Goal: Task Accomplishment & Management: Manage account settings

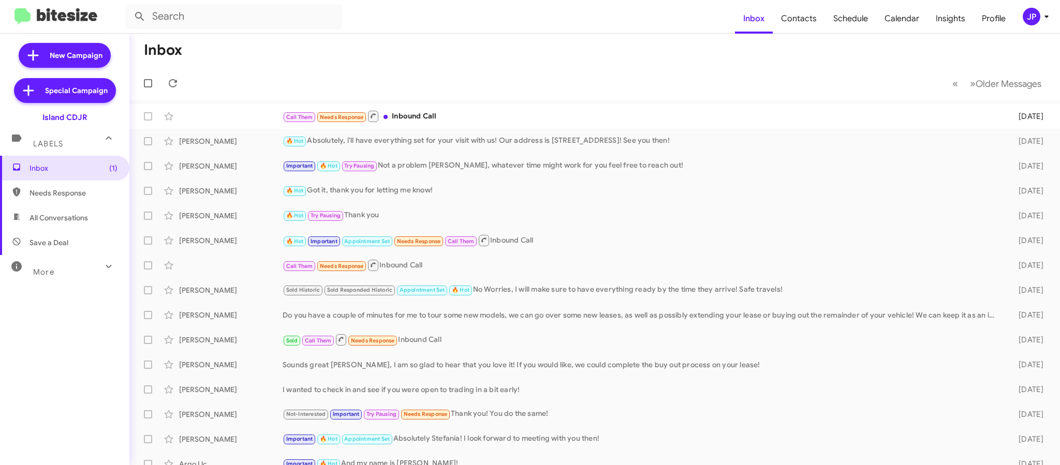
click at [64, 18] on img at bounding box center [55, 16] width 83 height 17
click at [406, 67] on mat-toolbar-row "« Previous » Next Older Messages" at bounding box center [594, 83] width 931 height 33
click at [402, 74] on mat-toolbar-row "« Previous » Next Older Messages" at bounding box center [594, 83] width 931 height 33
click at [364, 56] on mat-toolbar-row "Inbox" at bounding box center [594, 50] width 931 height 33
click at [1028, 22] on div "JP" at bounding box center [1032, 17] width 18 height 18
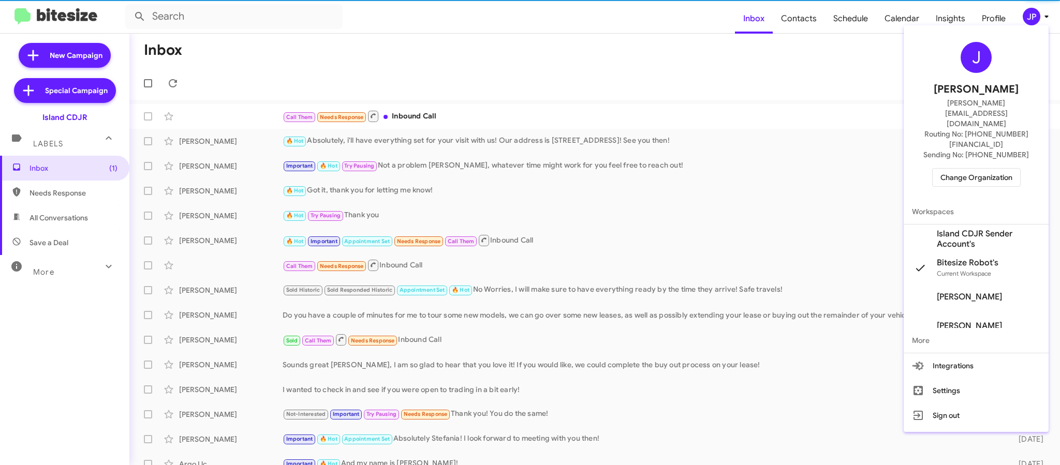
click at [969, 169] on span "Change Organization" at bounding box center [976, 178] width 72 height 18
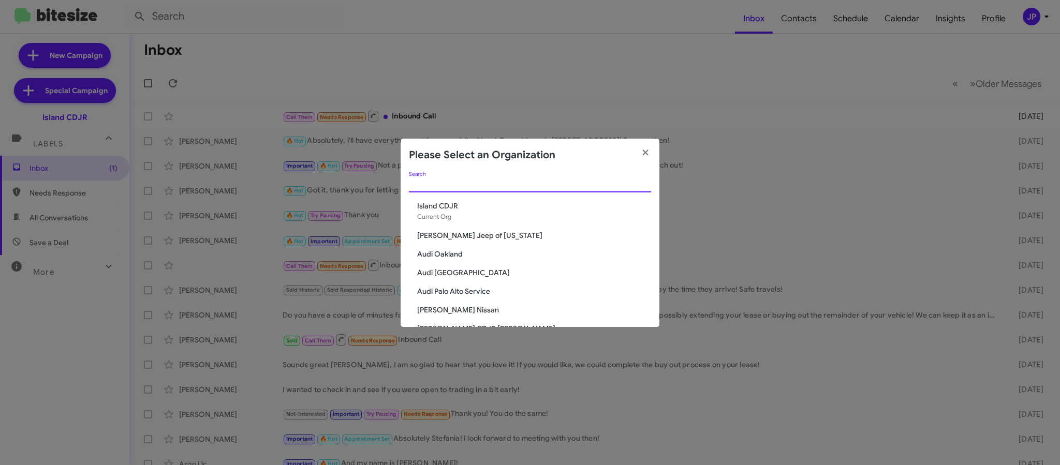
click at [618, 182] on input "Search" at bounding box center [530, 185] width 242 height 8
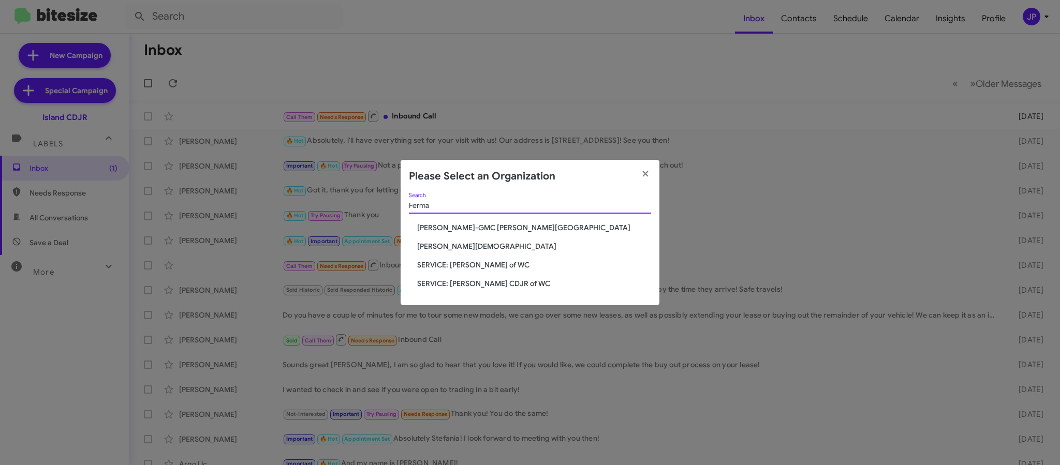
type input "Ferma"
click at [451, 245] on span "[PERSON_NAME][DEMOGRAPHIC_DATA]" at bounding box center [534, 246] width 234 height 10
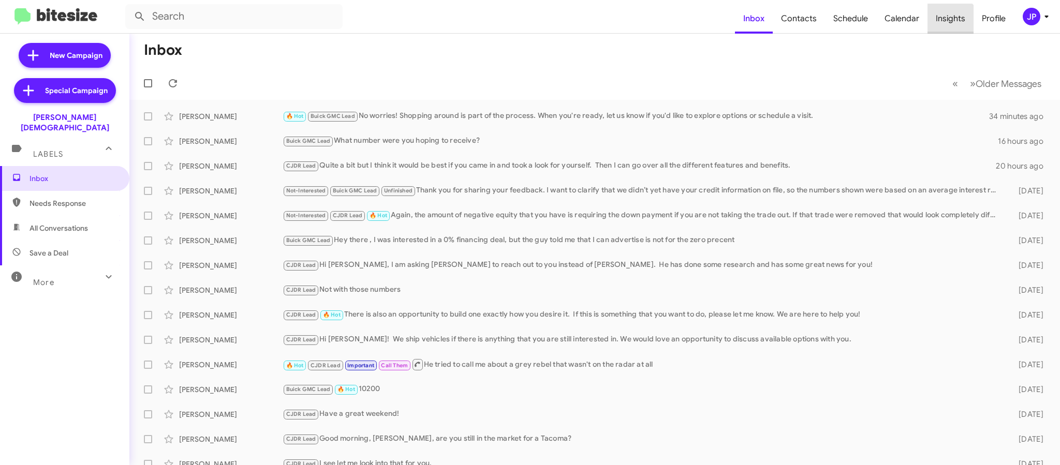
click at [950, 26] on span "Insights" at bounding box center [951, 19] width 46 height 30
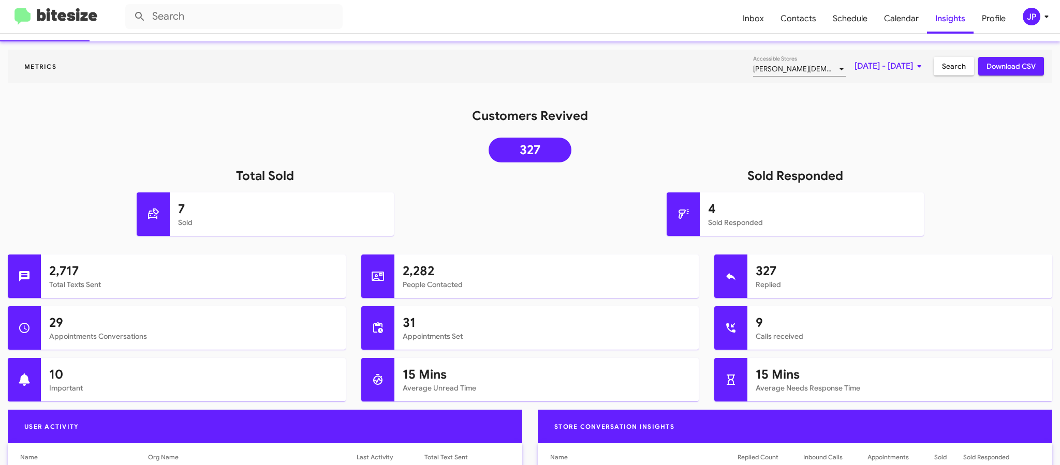
scroll to position [69, 0]
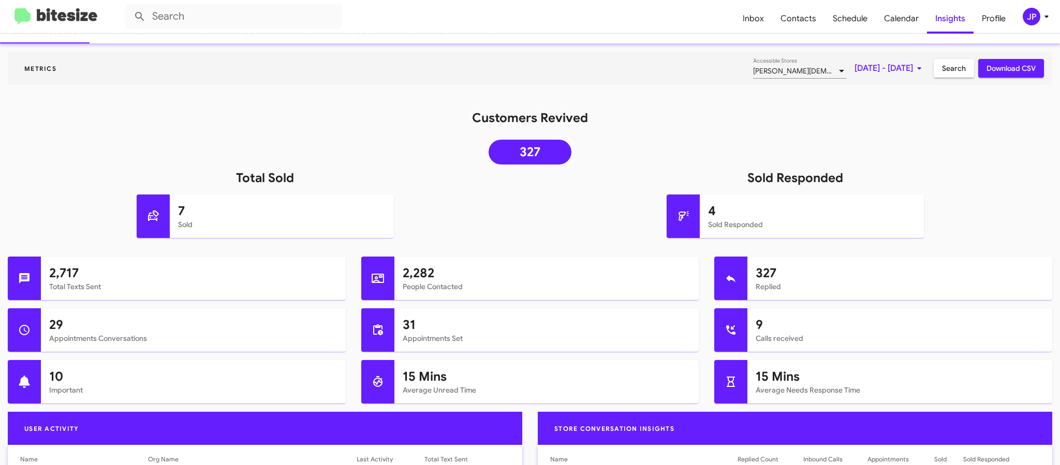
click at [1043, 23] on span "JP" at bounding box center [1037, 17] width 31 height 18
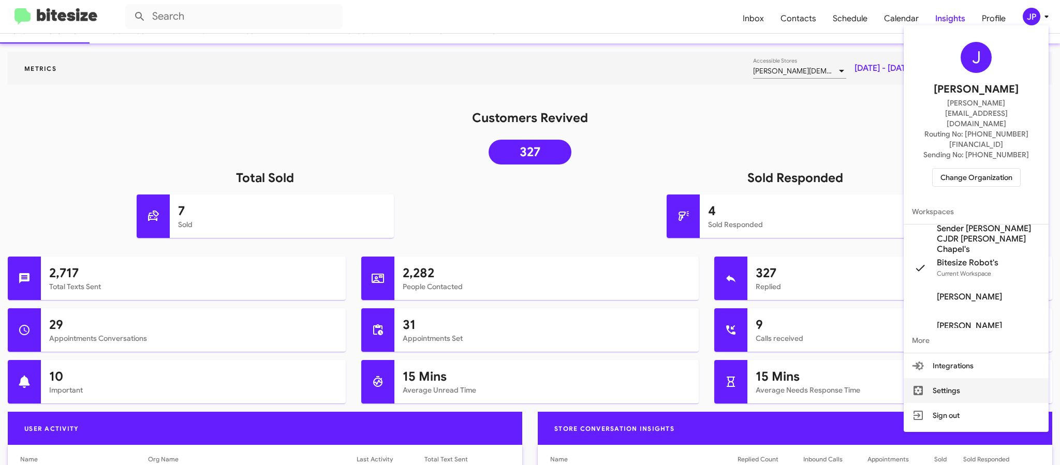
click at [954, 378] on button "Settings" at bounding box center [976, 390] width 145 height 25
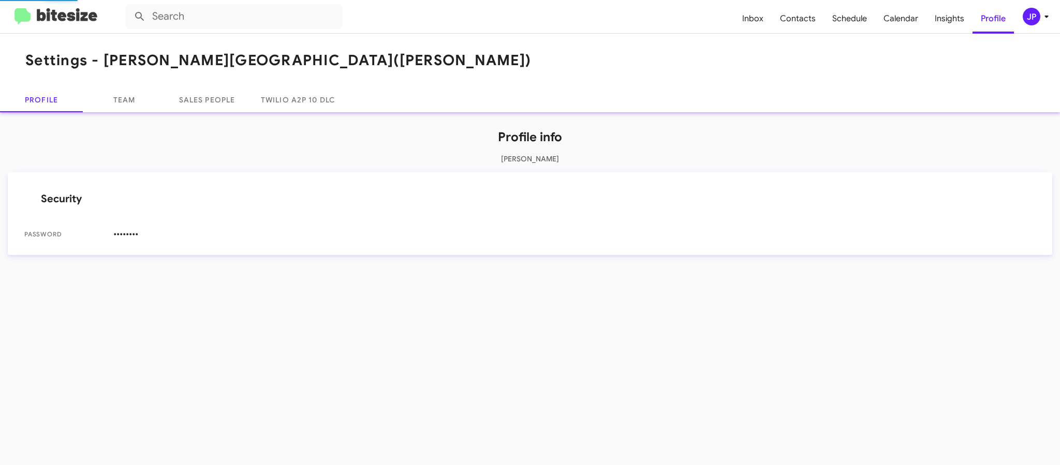
click at [1025, 18] on div "JP" at bounding box center [1032, 17] width 18 height 18
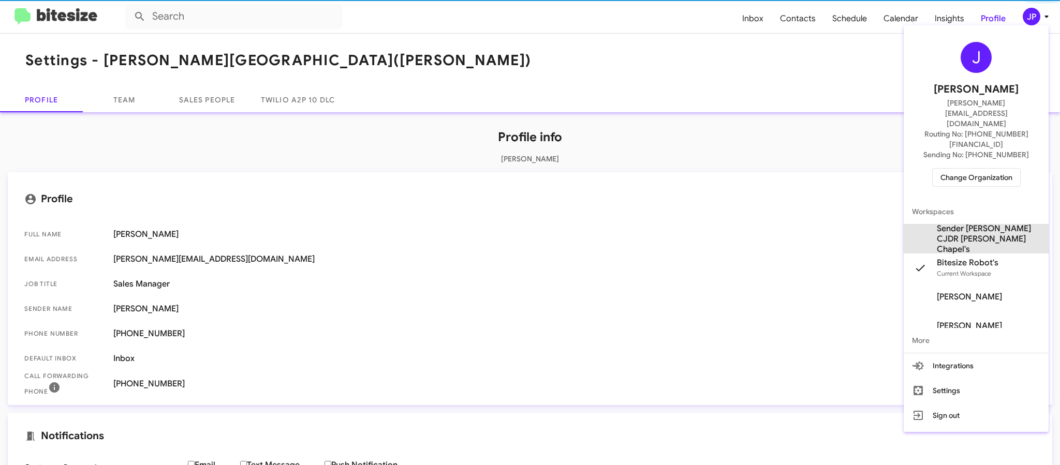
click at [979, 224] on span "Sender Ferman CJDR Wesley Chapel's" at bounding box center [989, 239] width 104 height 31
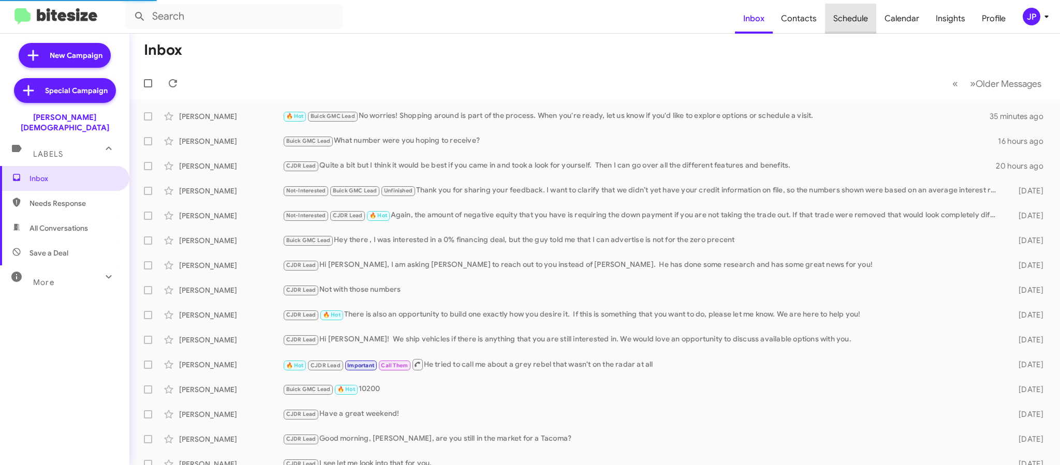
click at [846, 14] on span "Schedule" at bounding box center [850, 19] width 51 height 30
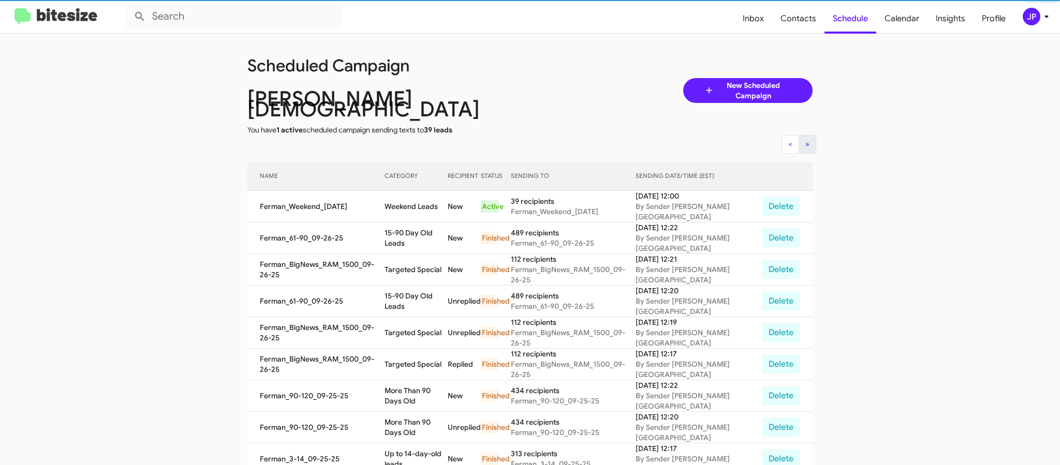
click at [814, 136] on div "« Previous » Next" at bounding box center [799, 144] width 42 height 19
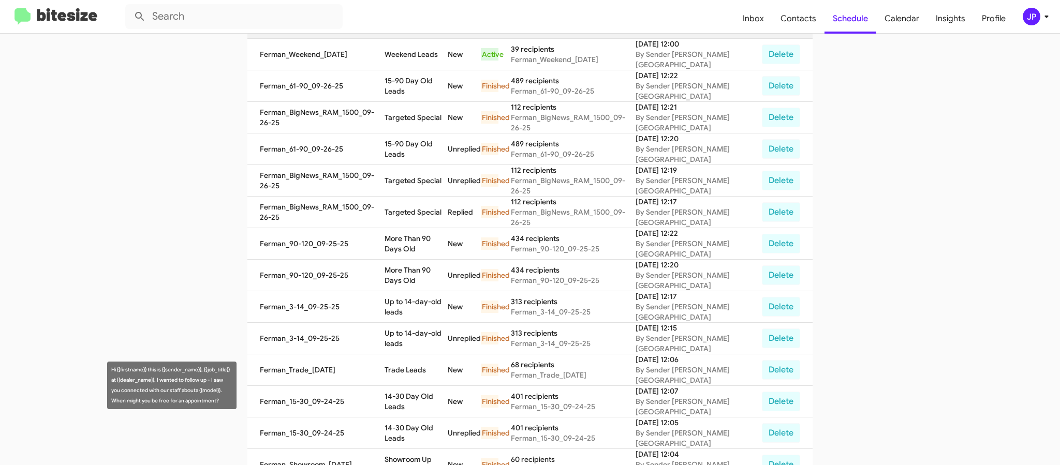
scroll to position [359, 0]
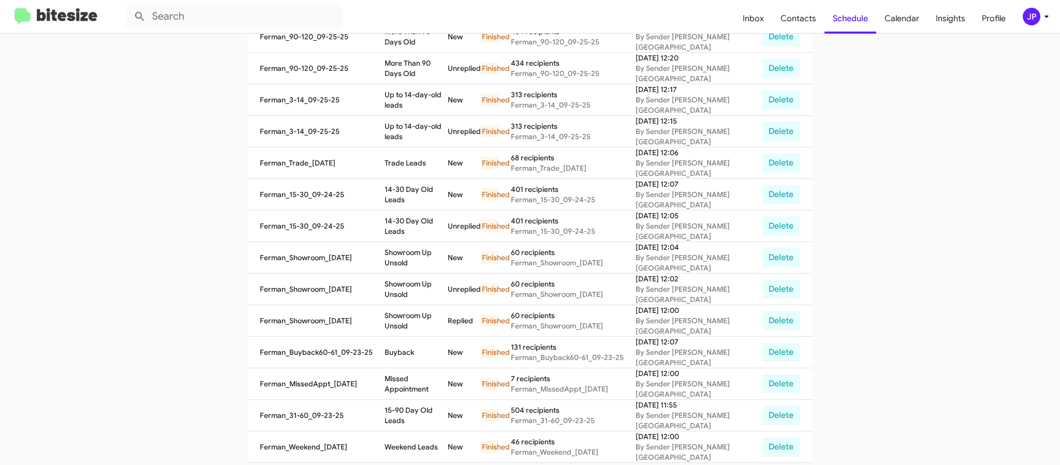
click at [84, 17] on img at bounding box center [55, 16] width 83 height 17
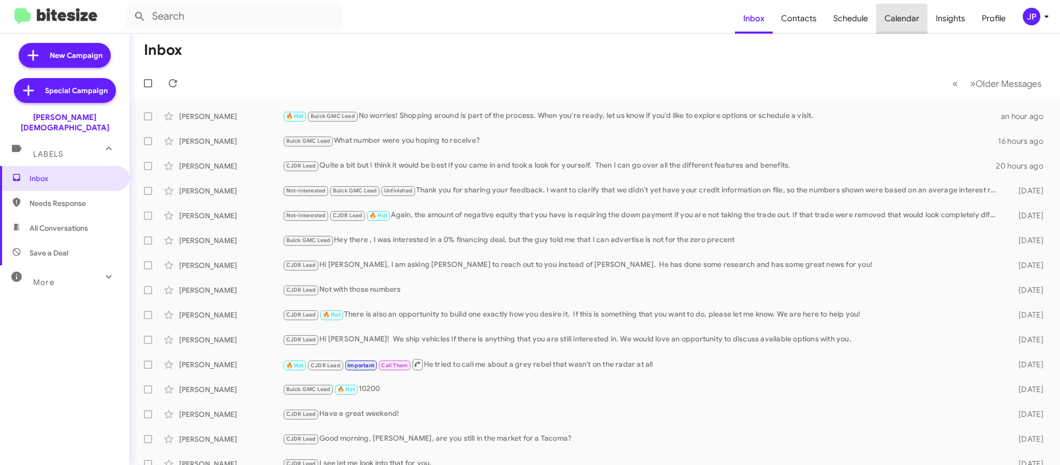
click at [884, 20] on span "Calendar" at bounding box center [901, 19] width 51 height 30
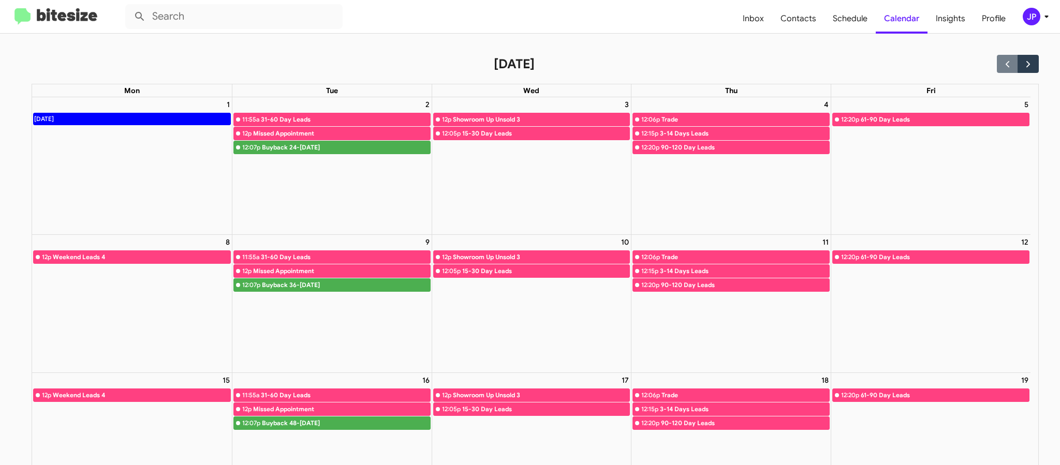
click at [89, 13] on img at bounding box center [55, 16] width 83 height 17
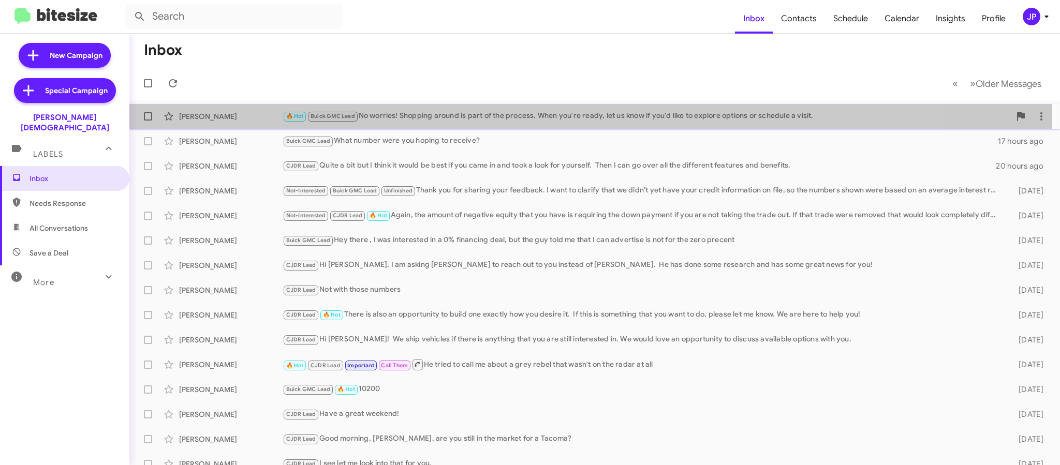
click at [406, 121] on div "🔥 Hot Buick GMC Lead No worries! Shopping around is part of the process. When y…" at bounding box center [647, 116] width 728 height 12
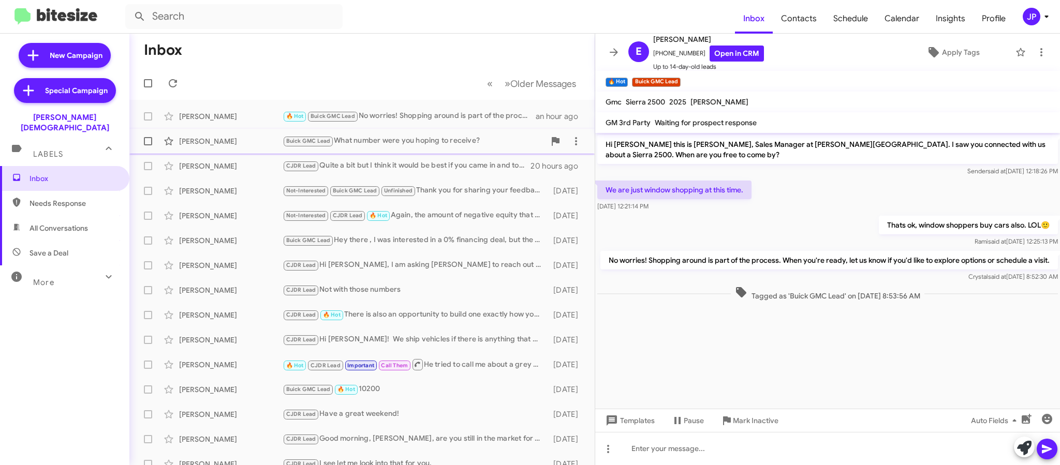
click at [262, 137] on div "[PERSON_NAME]" at bounding box center [231, 141] width 104 height 10
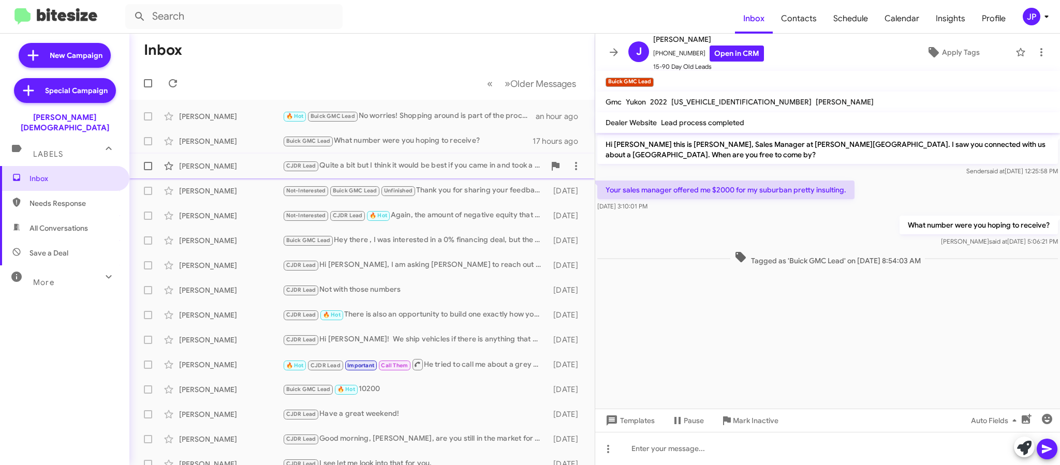
click at [258, 174] on div "Joe Curran CJDR Lead Quite a bit but I think it would be best if you came in an…" at bounding box center [362, 166] width 449 height 21
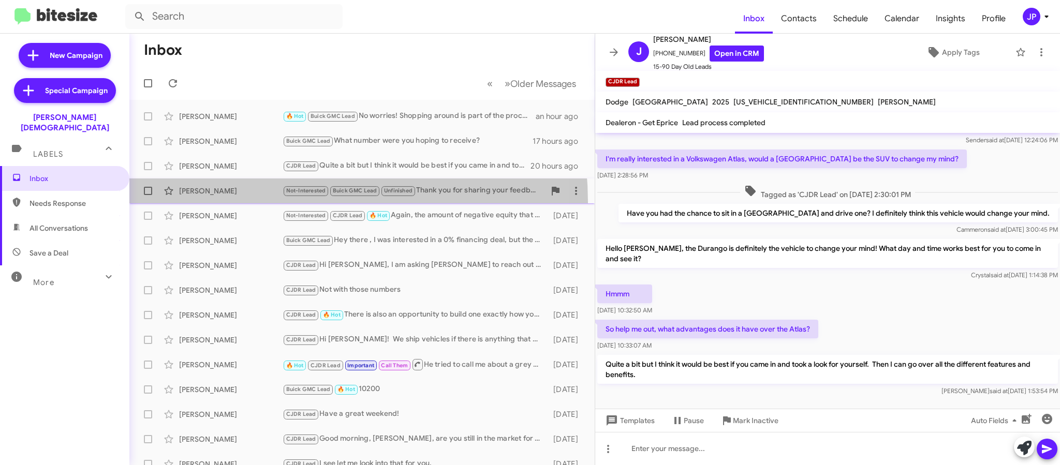
click at [249, 203] on span "Mallory Carlson Not-Interested Buick GMC Lead Unfinished Thank you for sharing …" at bounding box center [361, 191] width 465 height 25
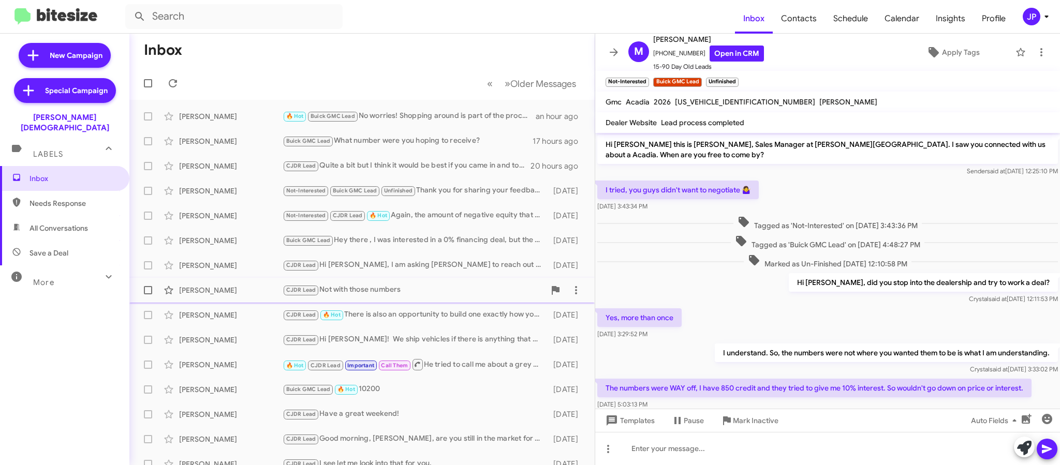
click at [233, 280] on div "Jimmy Morales CJDR Lead Not with those numbers 2 days ago" at bounding box center [362, 290] width 449 height 21
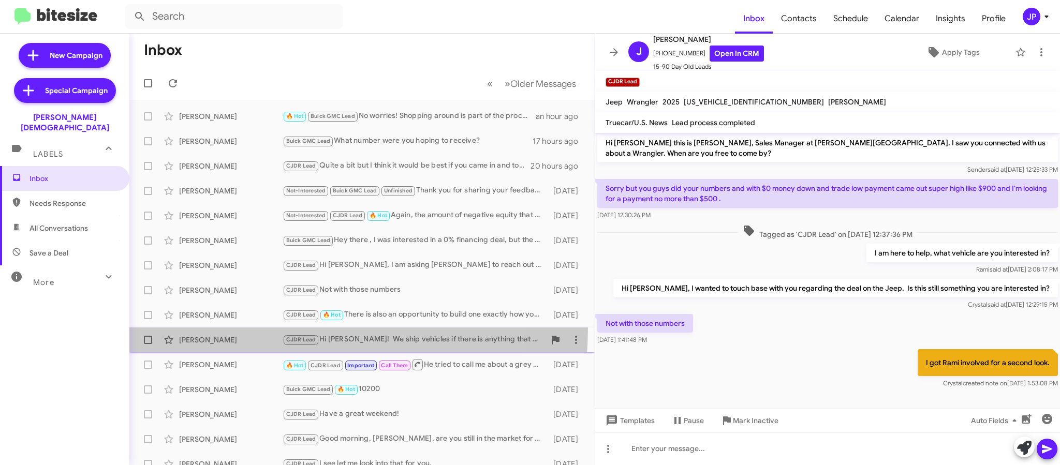
click at [228, 328] on span "Gianni Agurto CJDR Lead Hi Gianni! We ship vehicles if there is anything that y…" at bounding box center [361, 340] width 465 height 25
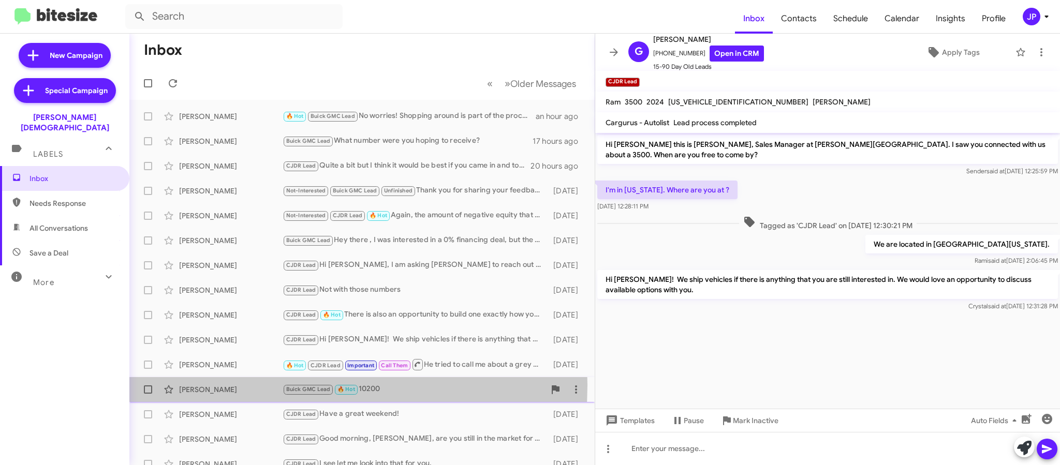
click at [250, 385] on div "[PERSON_NAME]" at bounding box center [231, 390] width 104 height 10
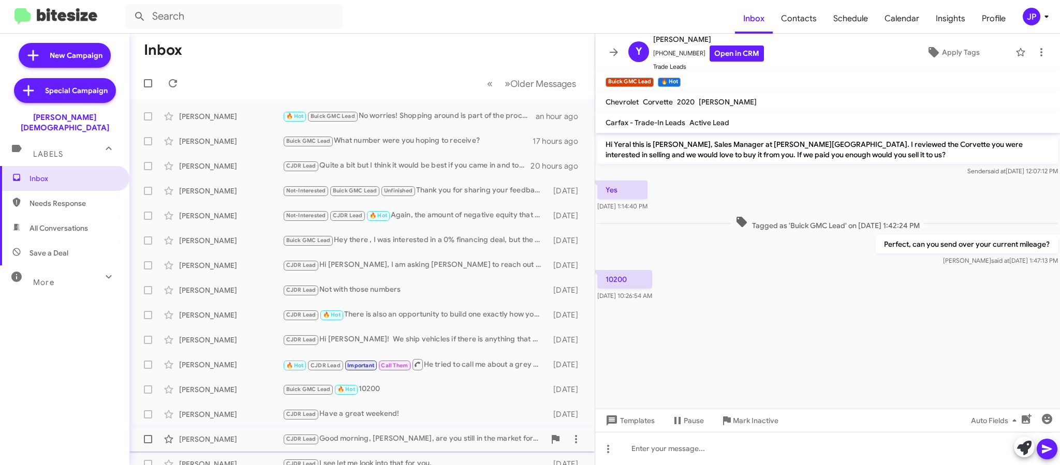
click at [256, 443] on div "[PERSON_NAME]" at bounding box center [231, 439] width 104 height 10
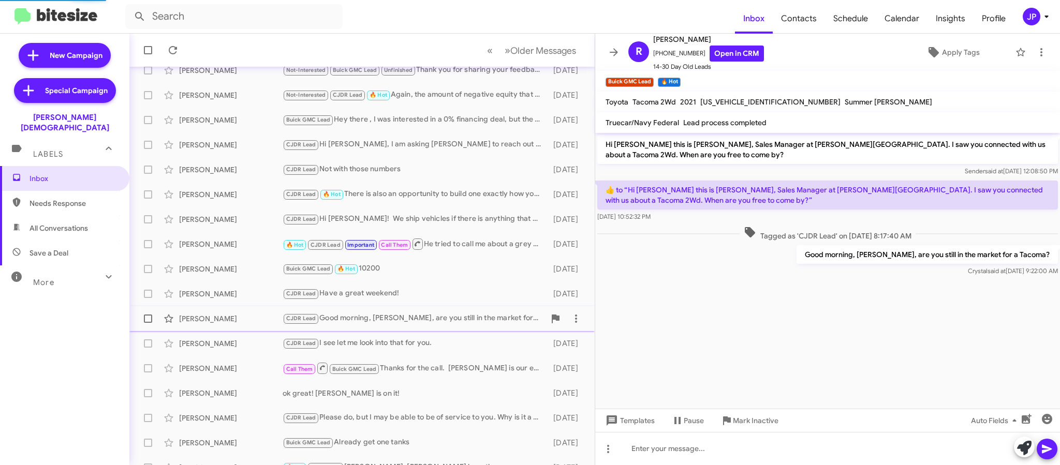
scroll to position [136, 0]
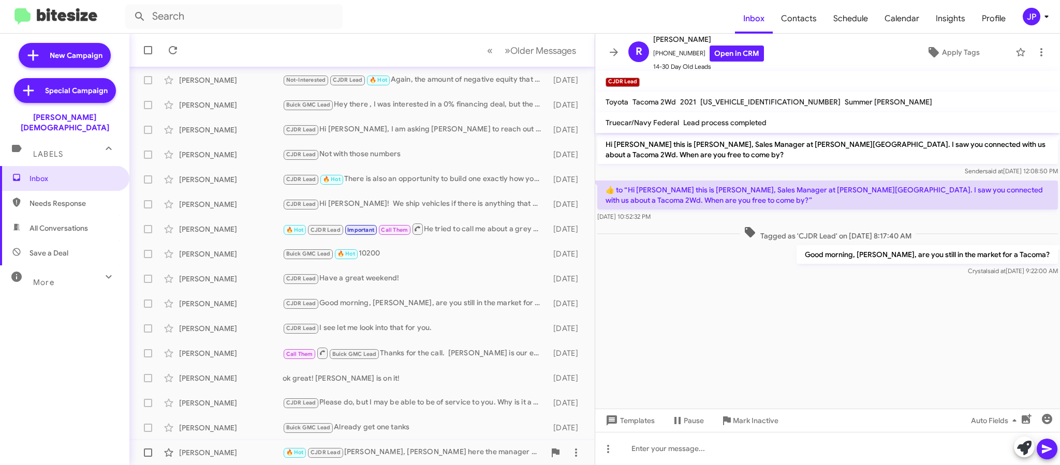
click at [244, 443] on div "John Rathbun 🔥 Hot CJDR Lead John sir, Rami here the manager at Ferman. I would…" at bounding box center [362, 453] width 449 height 21
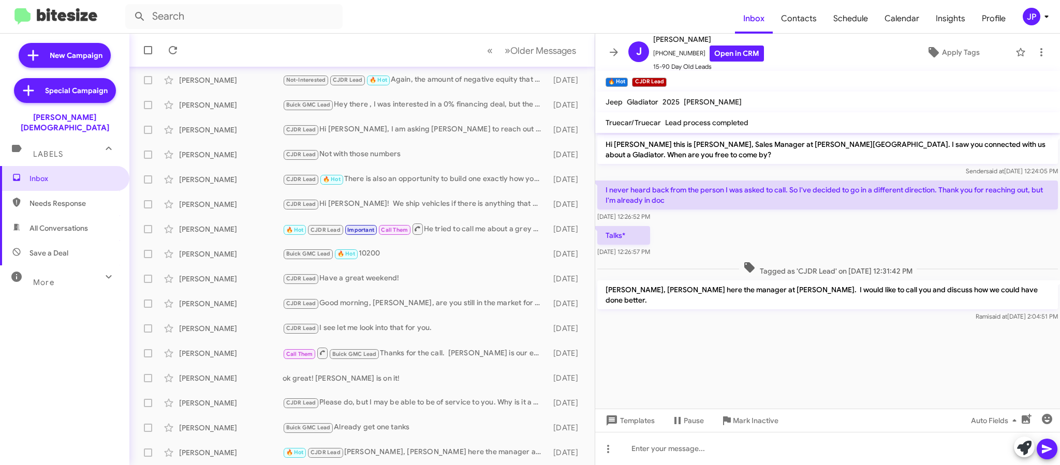
click at [67, 269] on div "More" at bounding box center [54, 278] width 92 height 19
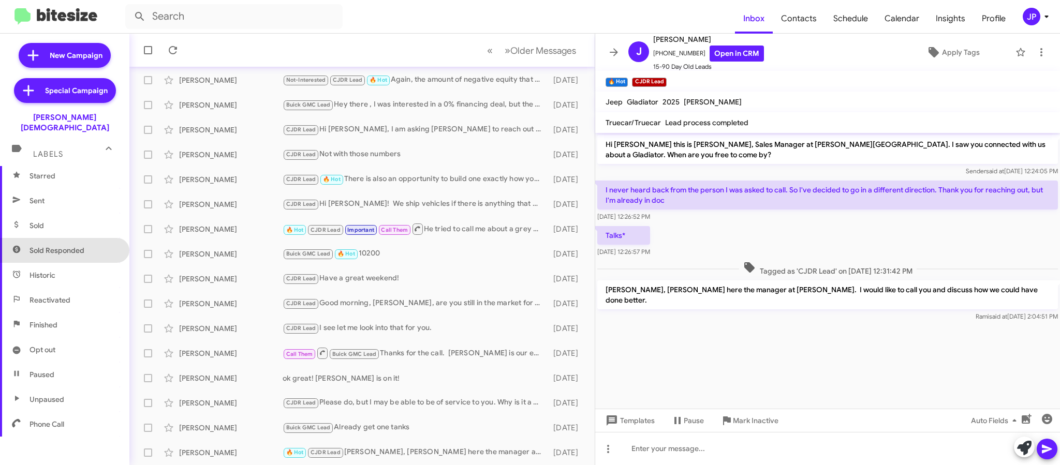
click at [92, 238] on span "Sold Responded" at bounding box center [64, 250] width 129 height 25
type input "in:sold-verified"
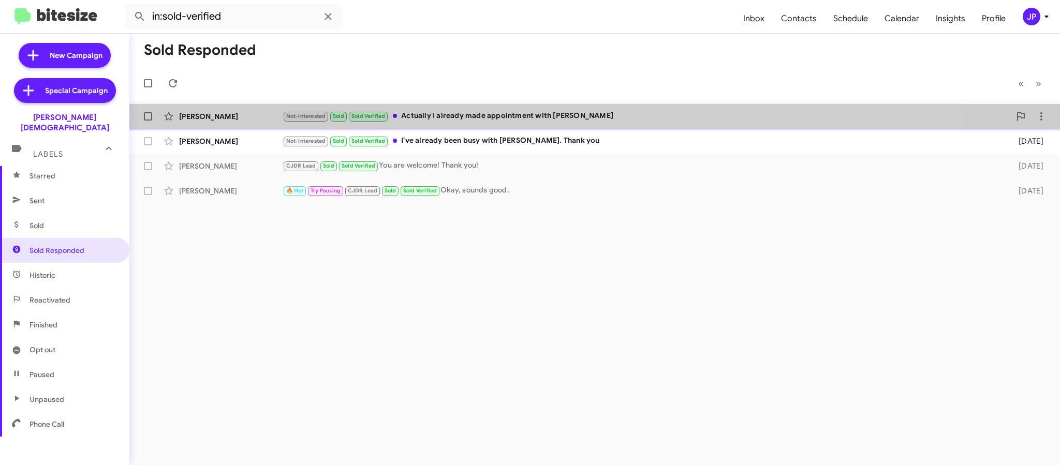
click at [420, 110] on div "Not-Interested Sold Sold Verified Actually I already made appointment with Terr…" at bounding box center [647, 116] width 728 height 12
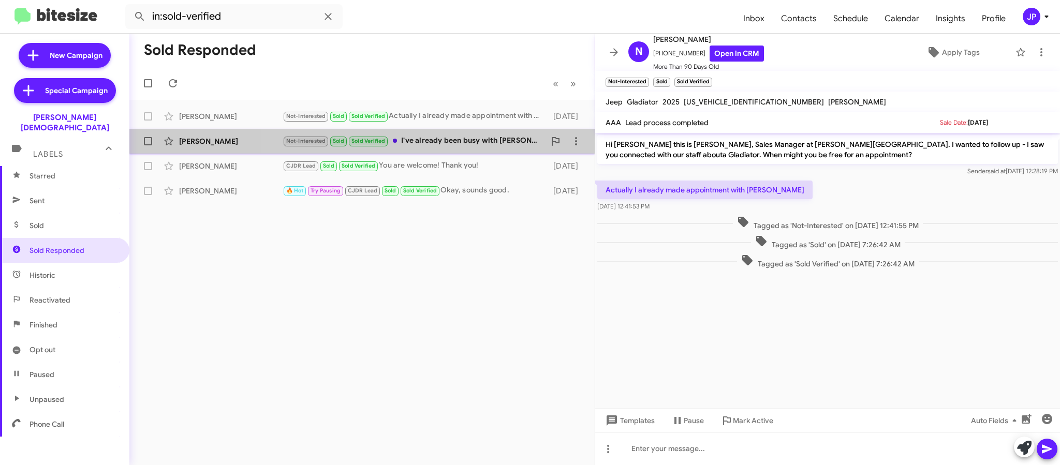
click at [443, 145] on div "Not-Interested Sold Sold Verified I've already been busy with Terry. Thank you" at bounding box center [414, 141] width 262 height 12
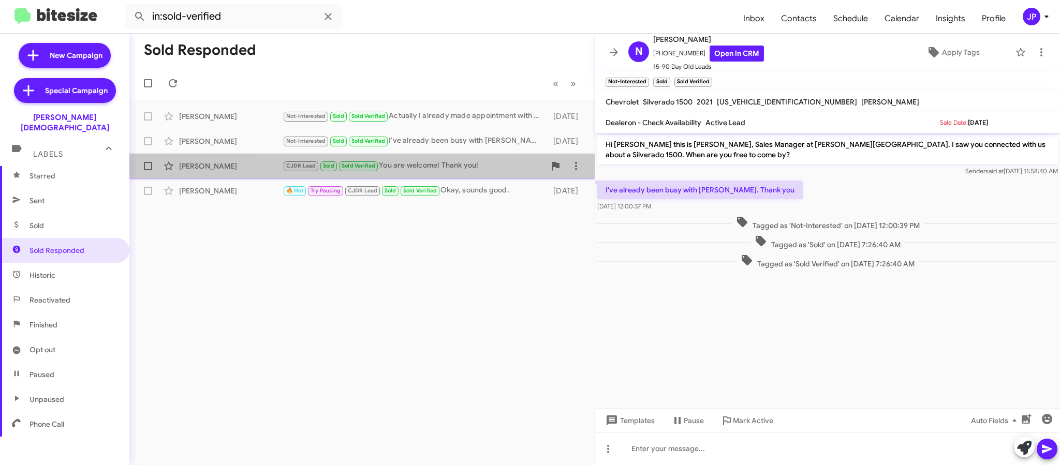
click at [441, 162] on div "CJDR Lead Sold Sold Verified You are welcome! Thank you!" at bounding box center [414, 166] width 262 height 12
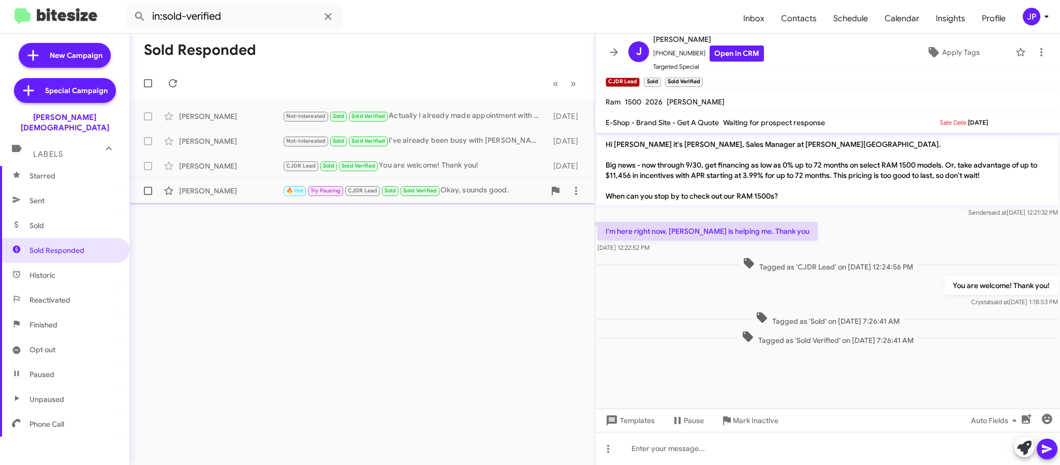
click at [502, 195] on div "🔥 Hot Try Pausing CJDR Lead Sold Sold Verified Okay, sounds good." at bounding box center [414, 191] width 262 height 12
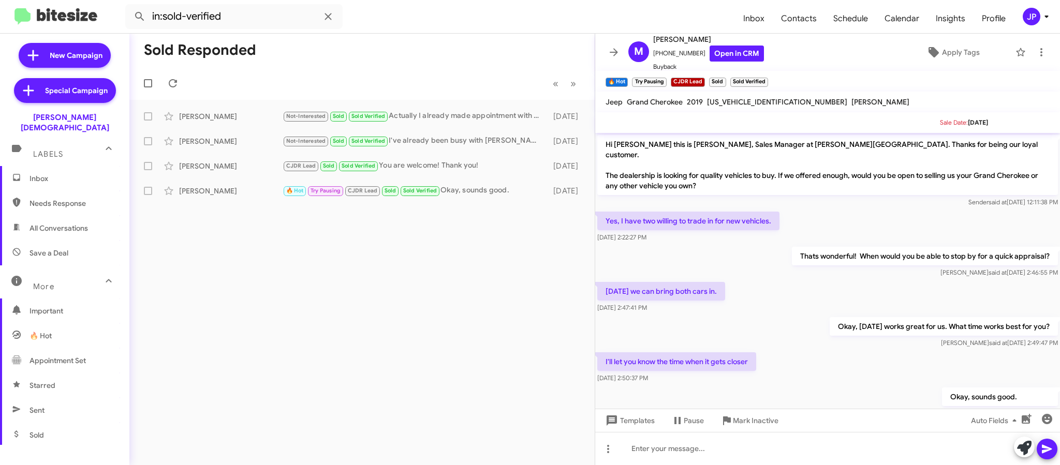
click at [78, 175] on span "Inbox" at bounding box center [64, 178] width 129 height 25
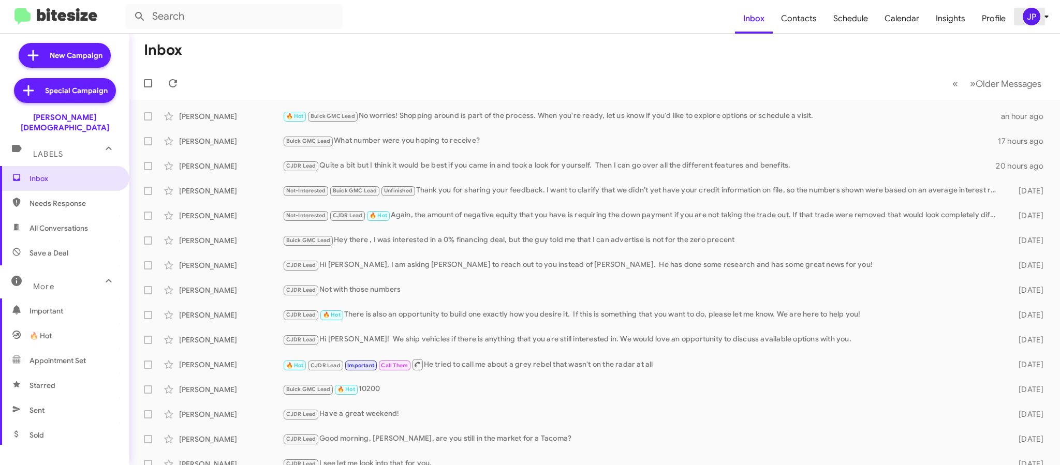
click at [1037, 13] on div "JP" at bounding box center [1032, 17] width 18 height 18
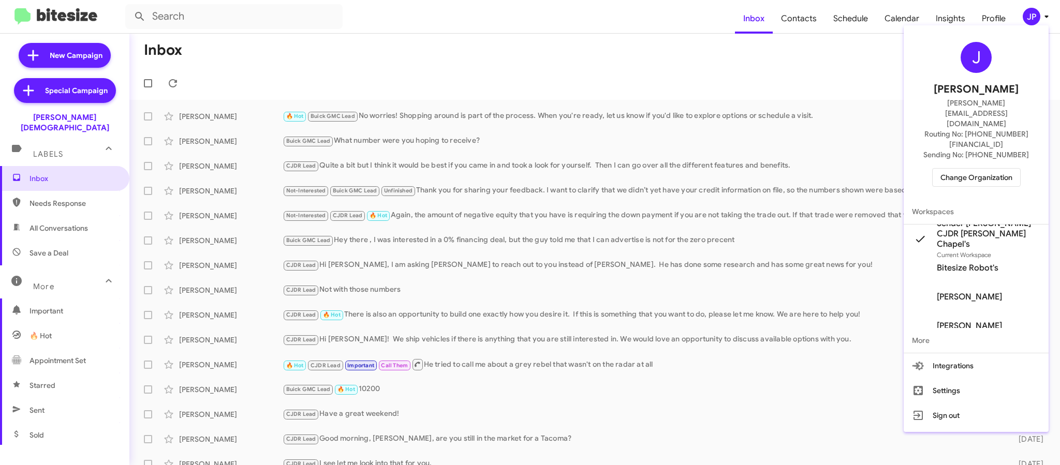
click at [970, 156] on div "J Jamie Payton jamie@bitesize.co Routing No: +1 (813) 929-2400 Sending No: +1 (…" at bounding box center [976, 115] width 145 height 170
click at [971, 169] on span "Change Organization" at bounding box center [976, 178] width 72 height 18
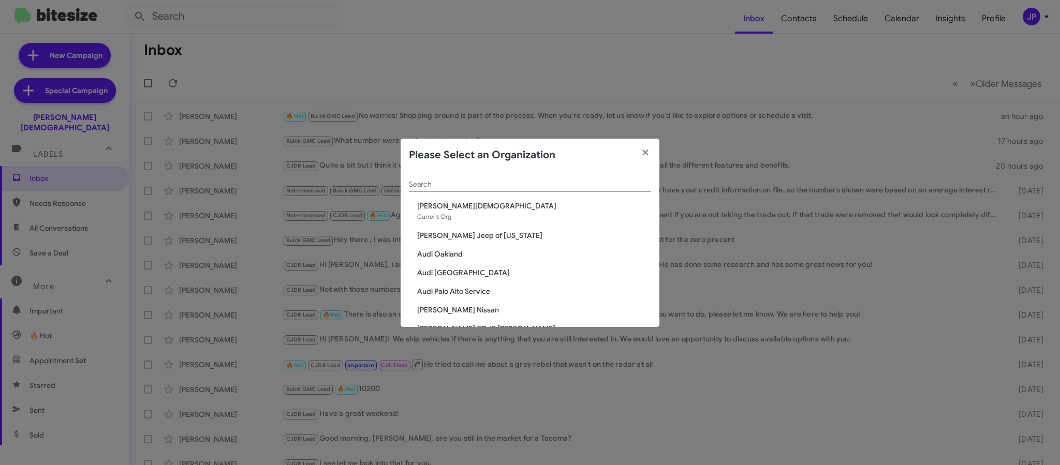
click at [608, 176] on div "Search" at bounding box center [530, 182] width 242 height 20
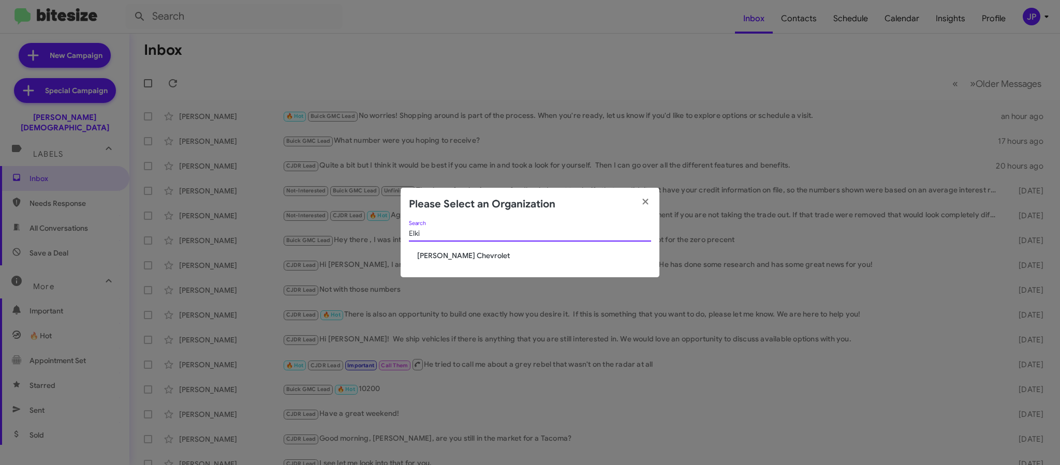
type input "Elki"
click at [422, 258] on span "Elkins Chevrolet" at bounding box center [534, 256] width 234 height 10
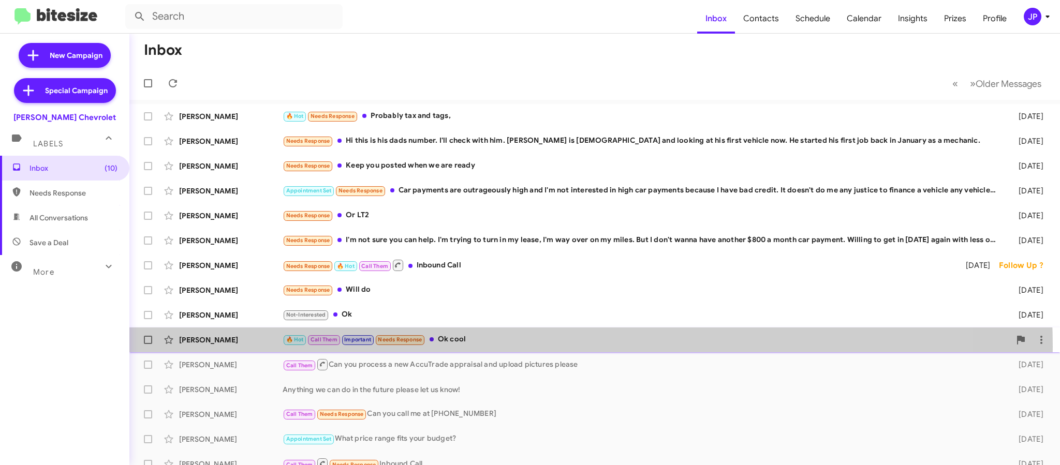
click at [487, 347] on div "[PERSON_NAME] 🔥 Hot Call Them Important Needs Response Ok cool [DATE]" at bounding box center [595, 340] width 914 height 21
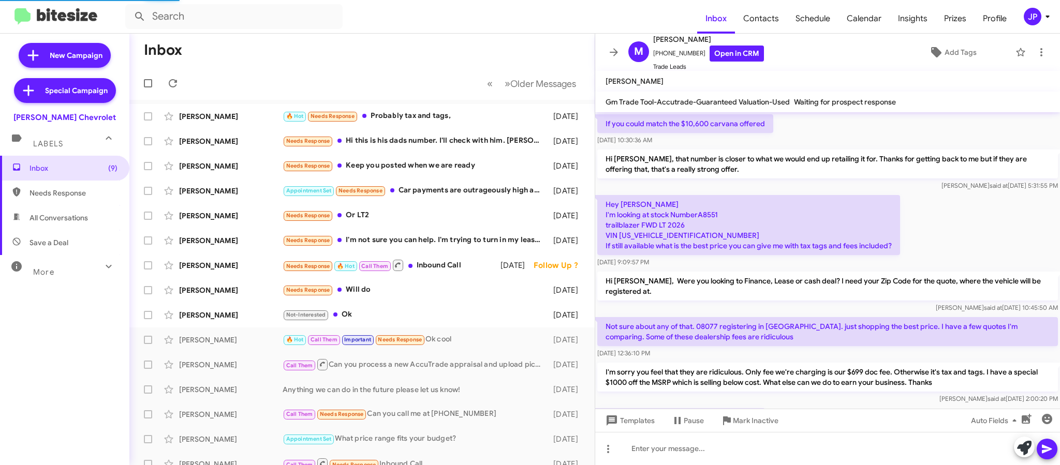
scroll to position [573, 0]
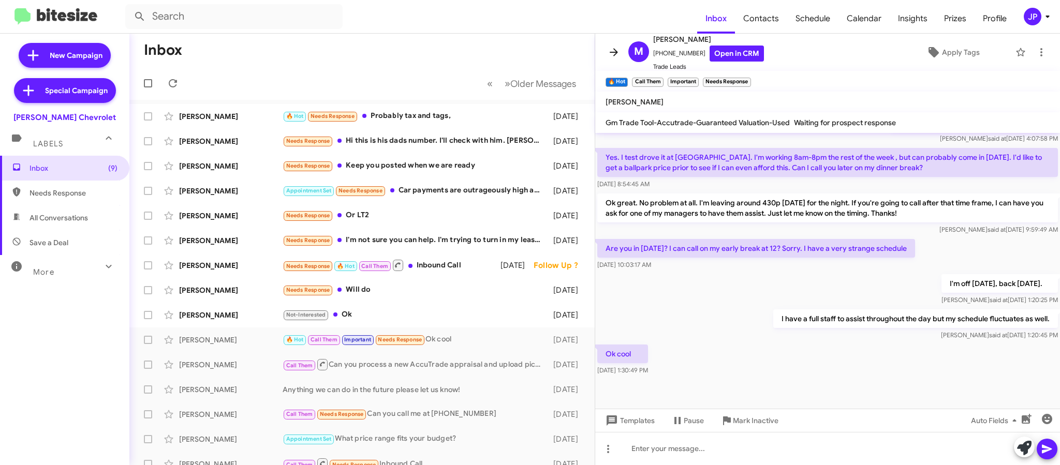
click at [618, 52] on icon at bounding box center [614, 52] width 12 height 12
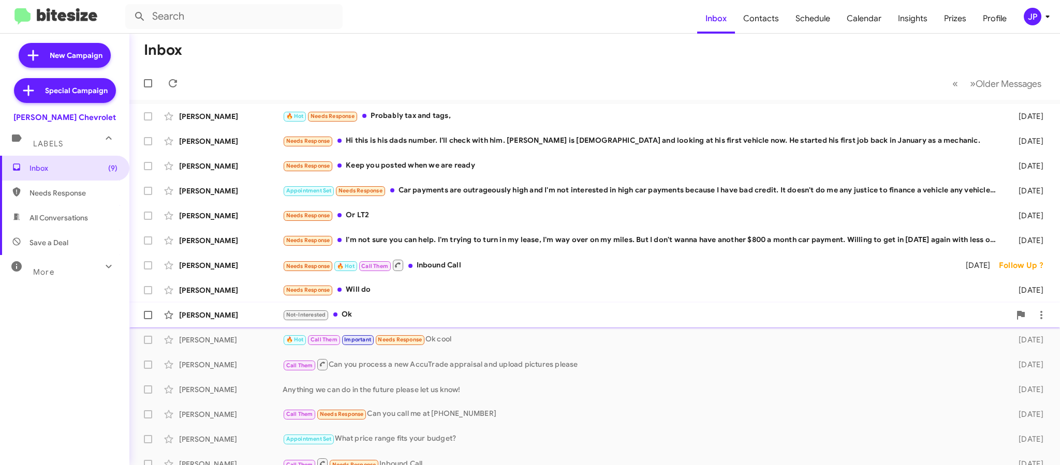
click at [489, 324] on div "[PERSON_NAME] Not-Interested Ok [DATE]" at bounding box center [595, 315] width 914 height 21
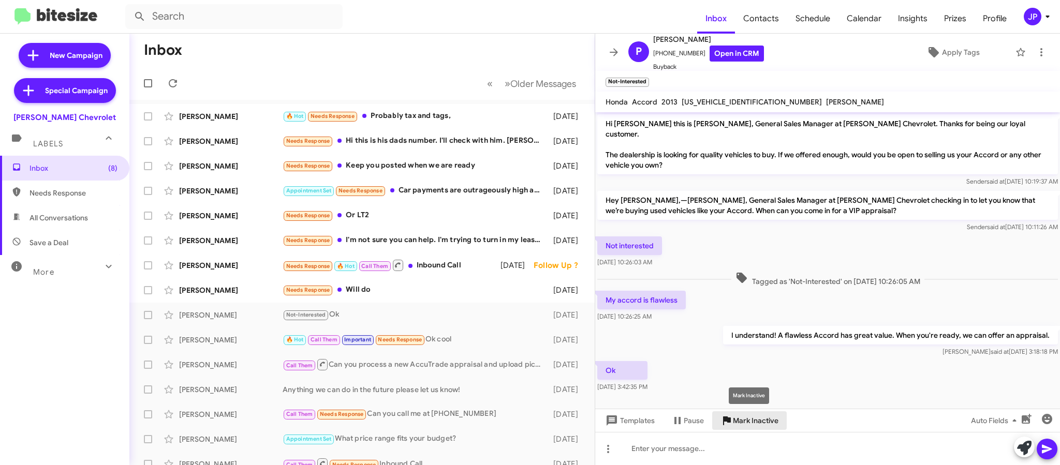
click at [755, 428] on span "Mark Inactive" at bounding box center [756, 420] width 46 height 19
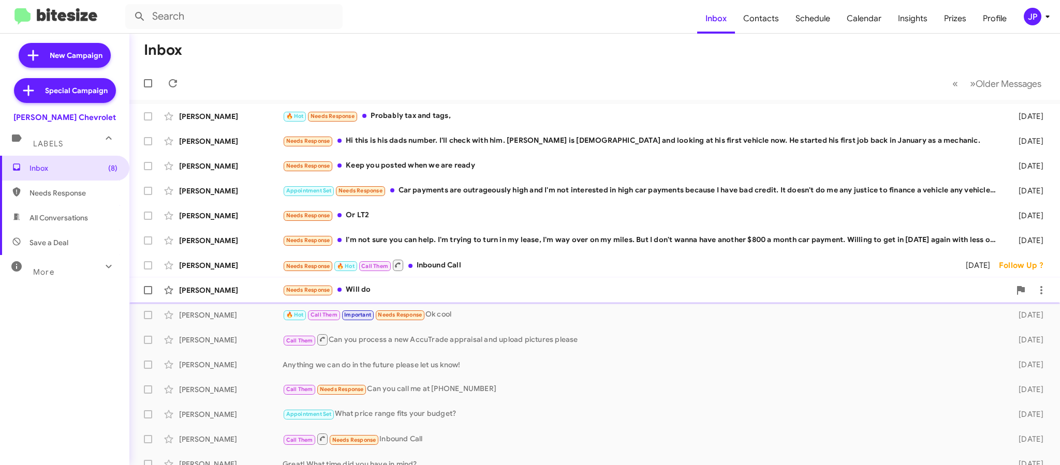
click at [401, 294] on div "Needs Response Will do" at bounding box center [647, 290] width 728 height 12
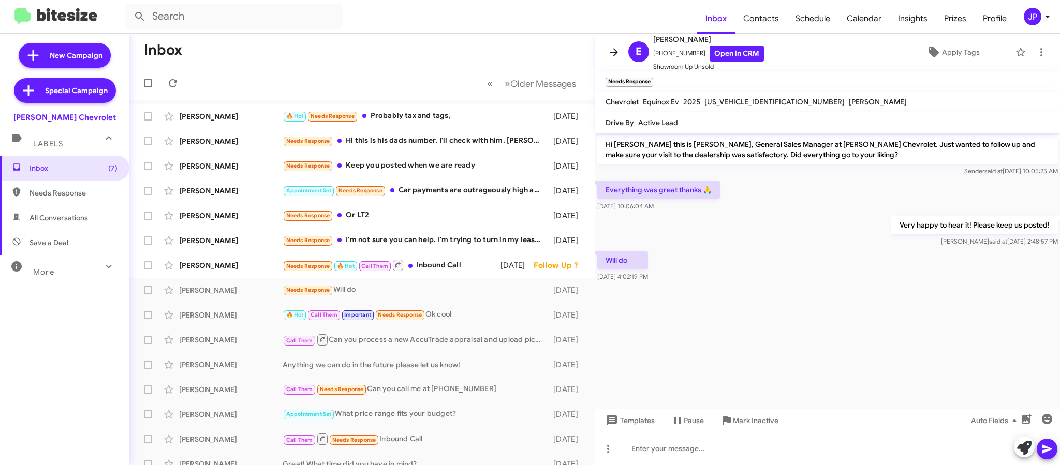
click at [617, 53] on icon at bounding box center [614, 52] width 12 height 12
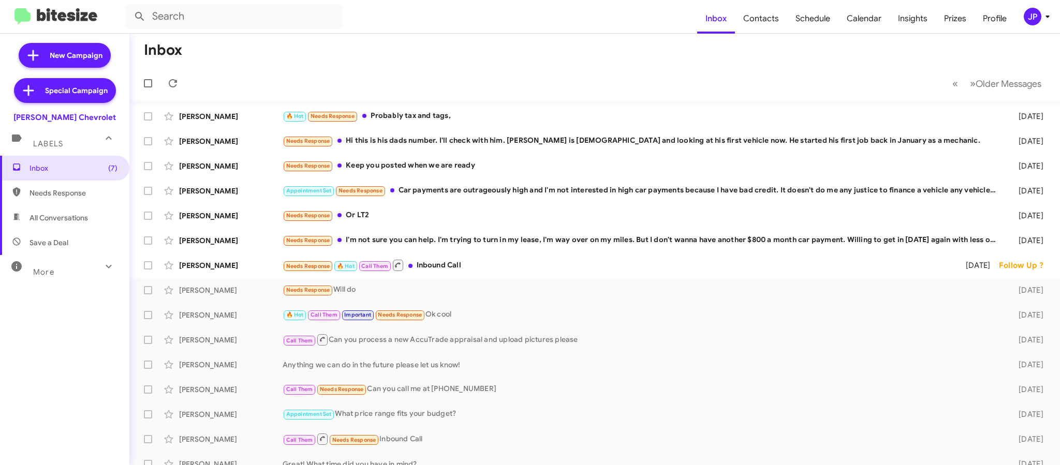
click at [76, 22] on img at bounding box center [55, 16] width 83 height 17
click at [92, 3] on mat-toolbar "Inbox Contacts Schedule Calendar Insights Prizes Profile JP" at bounding box center [530, 16] width 1060 height 33
click at [85, 10] on img at bounding box center [55, 16] width 83 height 17
click at [294, 58] on mat-toolbar-row "Inbox" at bounding box center [594, 50] width 931 height 33
click at [1030, 10] on div "JP" at bounding box center [1033, 17] width 18 height 18
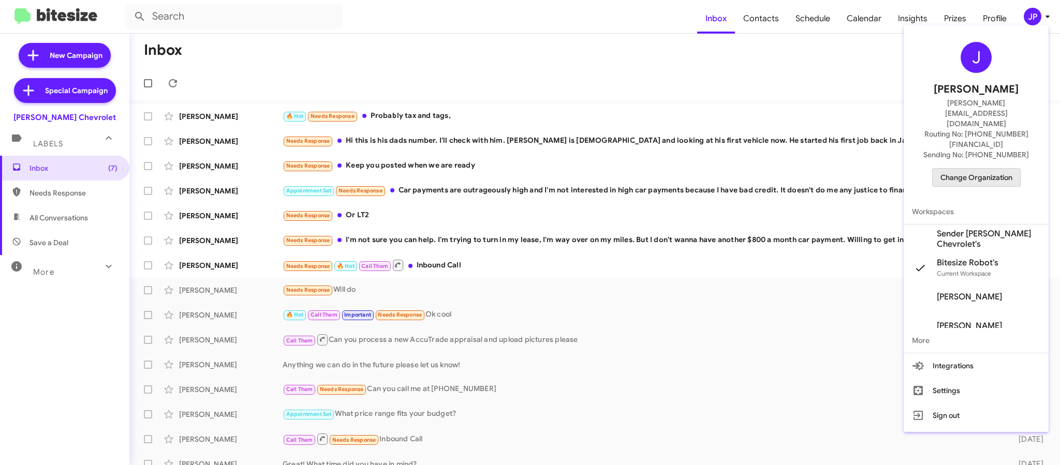
click at [984, 169] on span "Change Organization" at bounding box center [976, 178] width 72 height 18
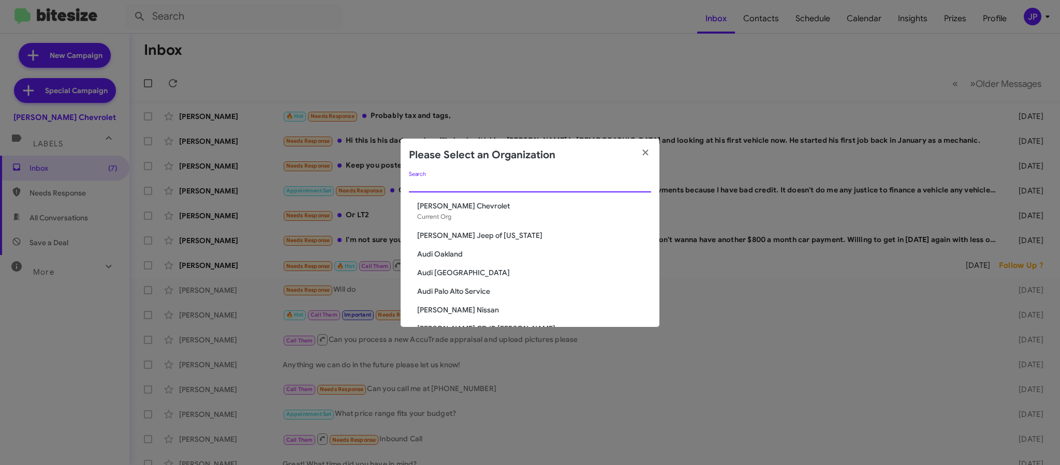
click at [568, 186] on input "Search" at bounding box center [530, 185] width 242 height 8
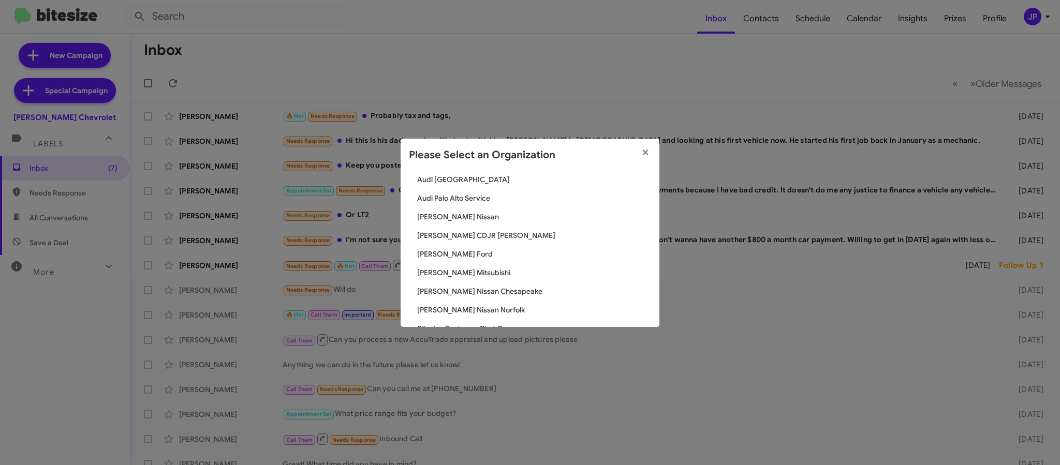
scroll to position [133, 0]
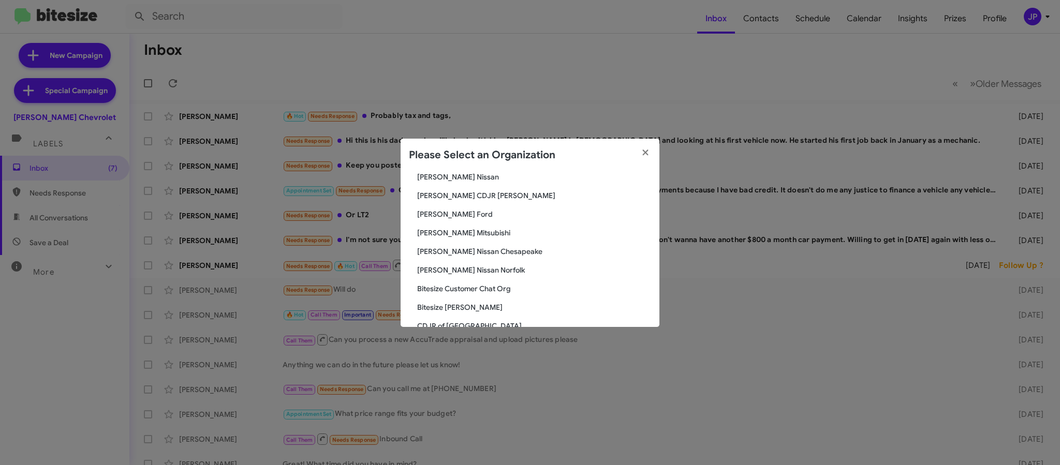
click at [458, 215] on span "[PERSON_NAME] Ford" at bounding box center [534, 214] width 234 height 10
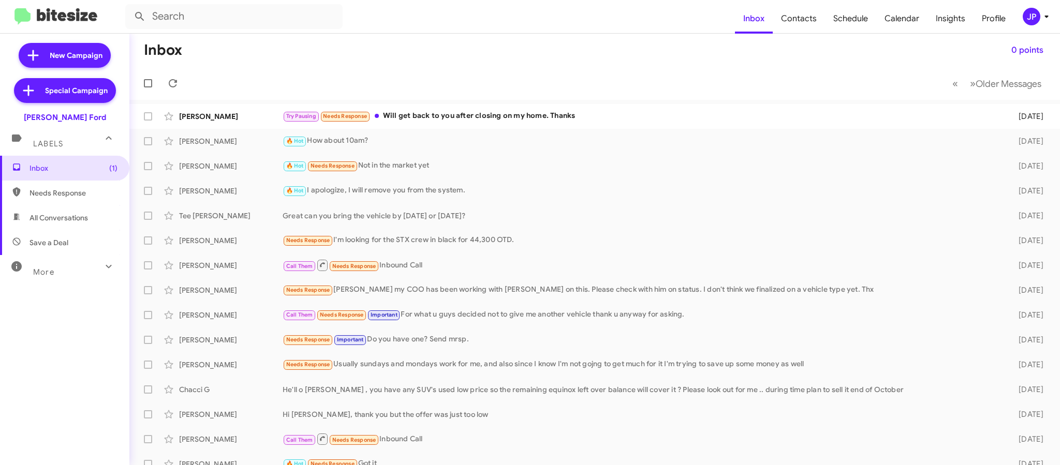
click at [522, 63] on mat-toolbar-row "Inbox 0 points" at bounding box center [594, 50] width 931 height 33
click at [1036, 23] on div "JP" at bounding box center [1032, 17] width 18 height 18
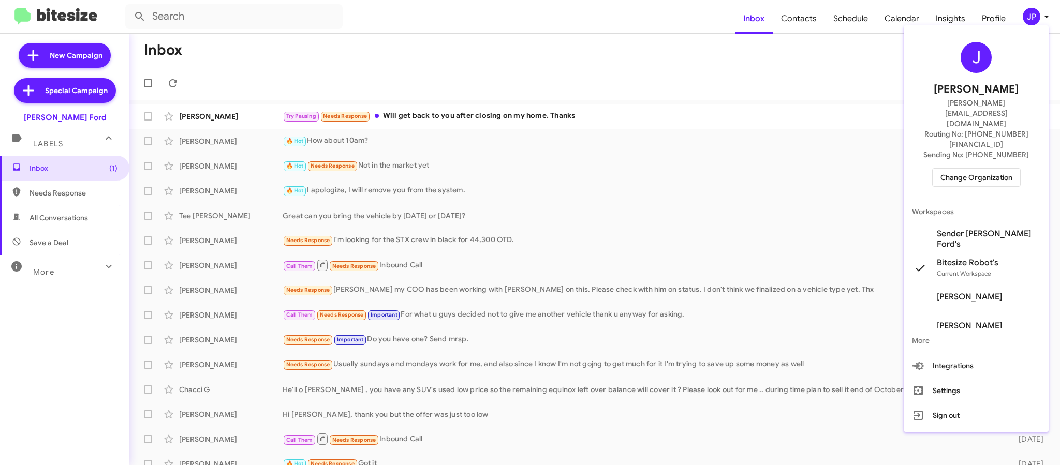
click at [977, 160] on div "J [PERSON_NAME] [PERSON_NAME][EMAIL_ADDRESS][DOMAIN_NAME] Routing No: [PHONE_NU…" at bounding box center [976, 115] width 145 height 170
click at [979, 169] on span "Change Organization" at bounding box center [976, 178] width 72 height 18
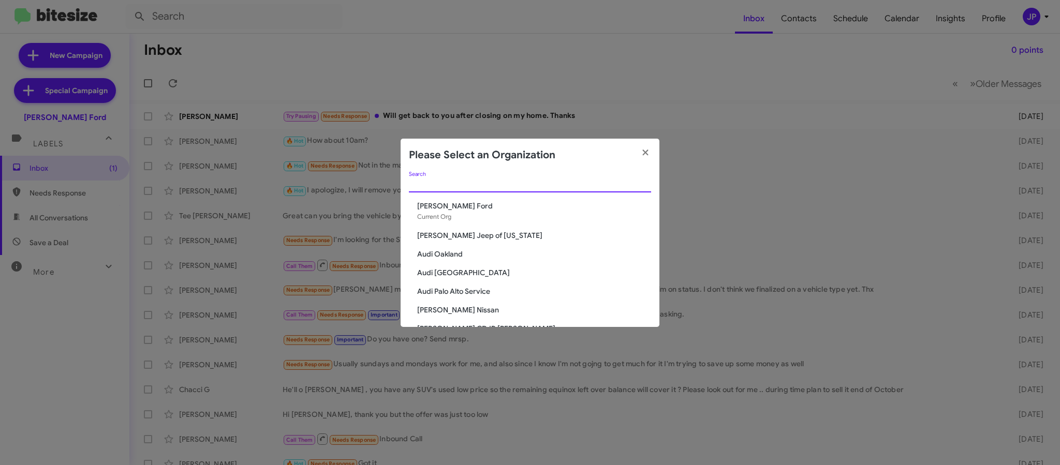
click at [561, 187] on input "Search" at bounding box center [530, 185] width 242 height 8
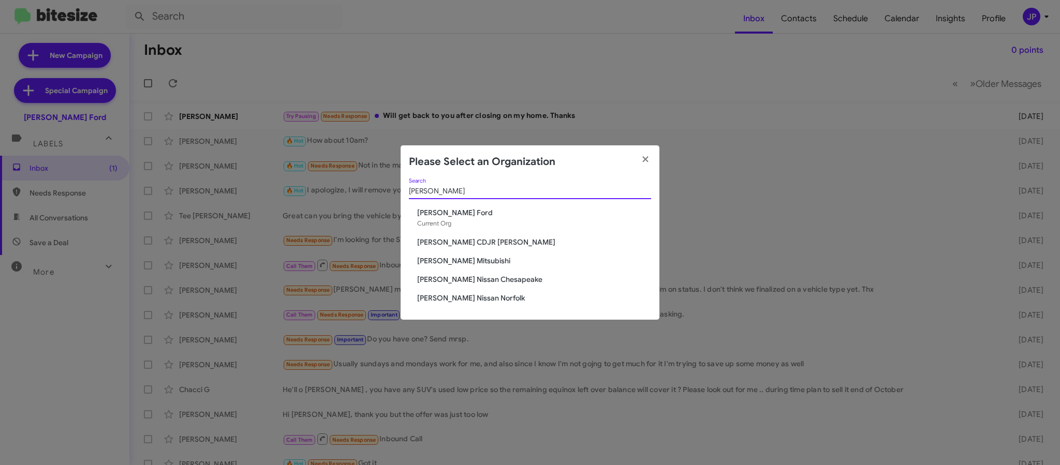
type input "Banister"
click at [472, 261] on span "[PERSON_NAME] Mitsubishi" at bounding box center [534, 261] width 234 height 10
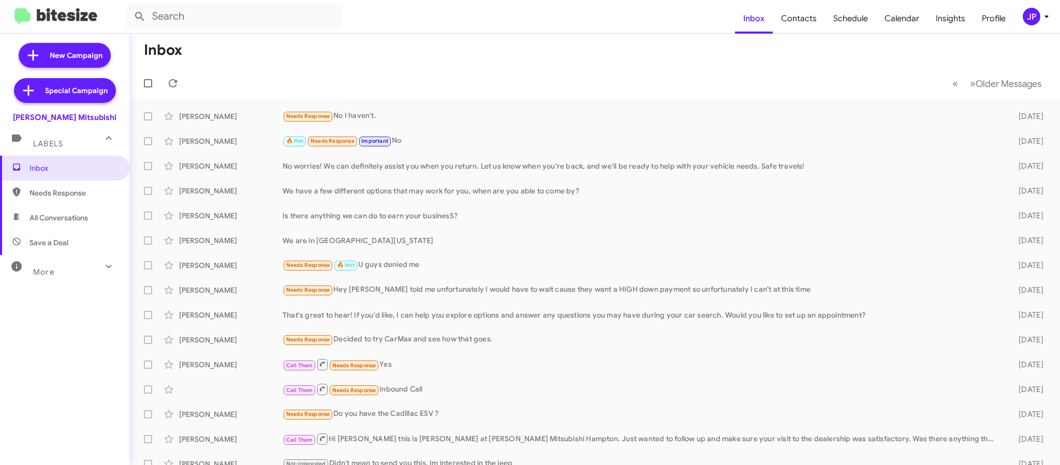
click at [1041, 22] on icon at bounding box center [1046, 16] width 12 height 12
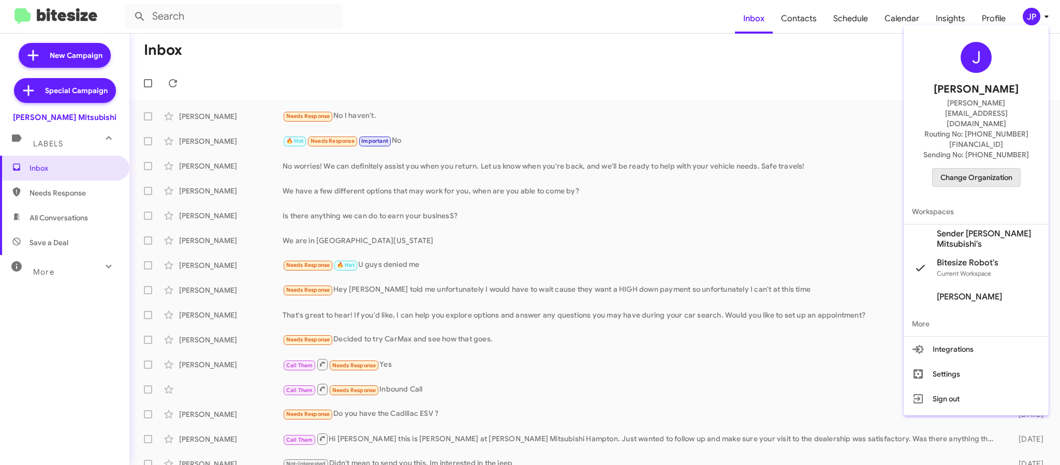
click at [953, 169] on span "Change Organization" at bounding box center [976, 178] width 72 height 18
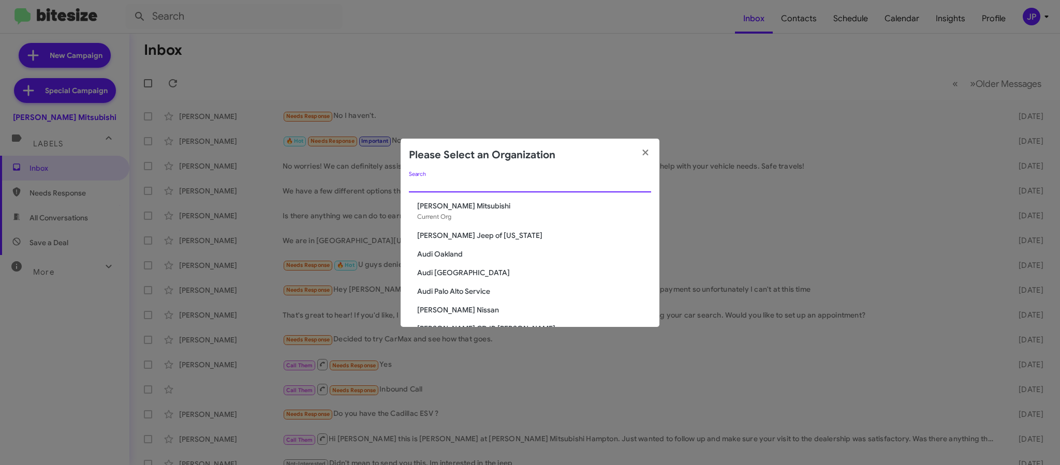
click at [548, 185] on input "Search" at bounding box center [530, 185] width 242 height 8
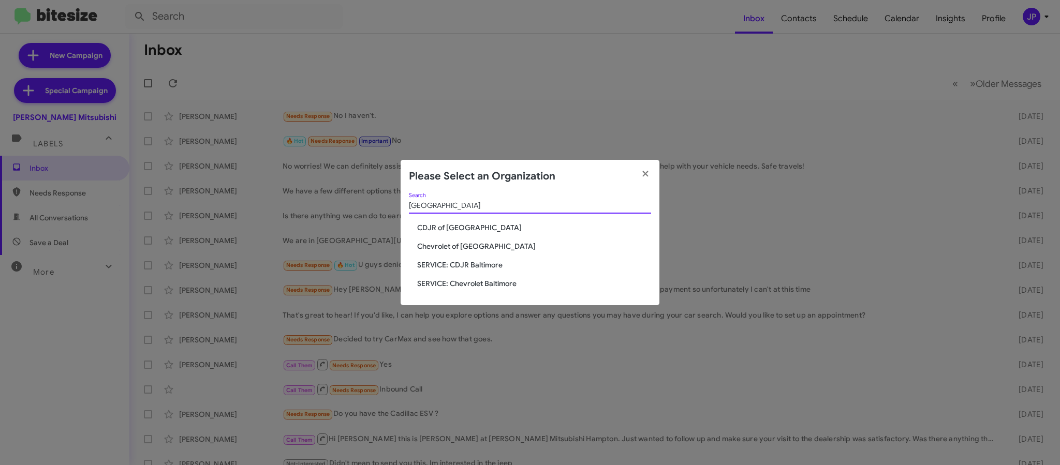
type input "[GEOGRAPHIC_DATA]"
click at [473, 223] on span "CDJR of [GEOGRAPHIC_DATA]" at bounding box center [534, 228] width 234 height 10
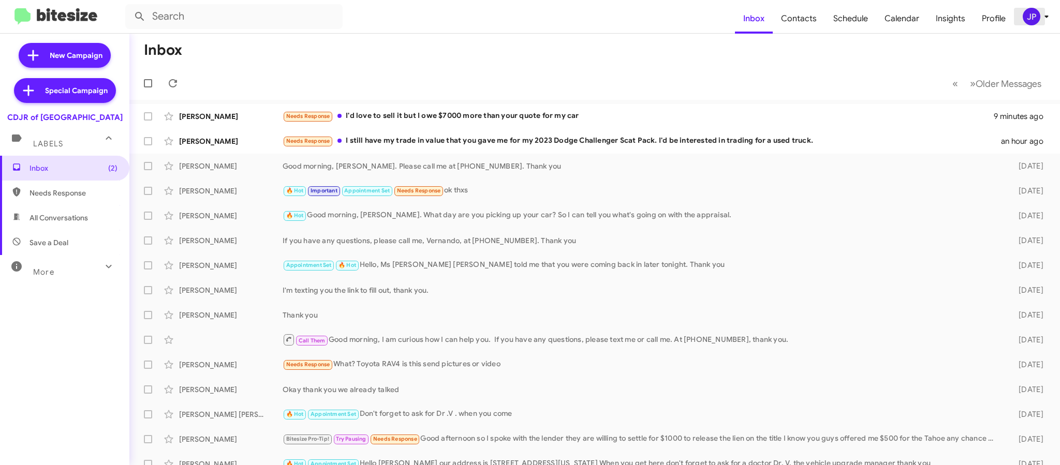
click at [1028, 22] on div "JP" at bounding box center [1032, 17] width 18 height 18
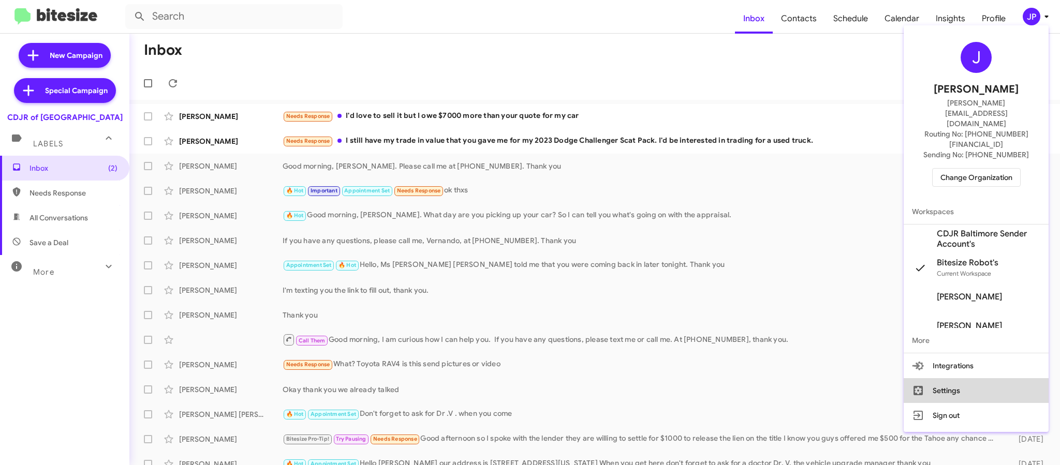
click at [944, 378] on button "Settings" at bounding box center [976, 390] width 145 height 25
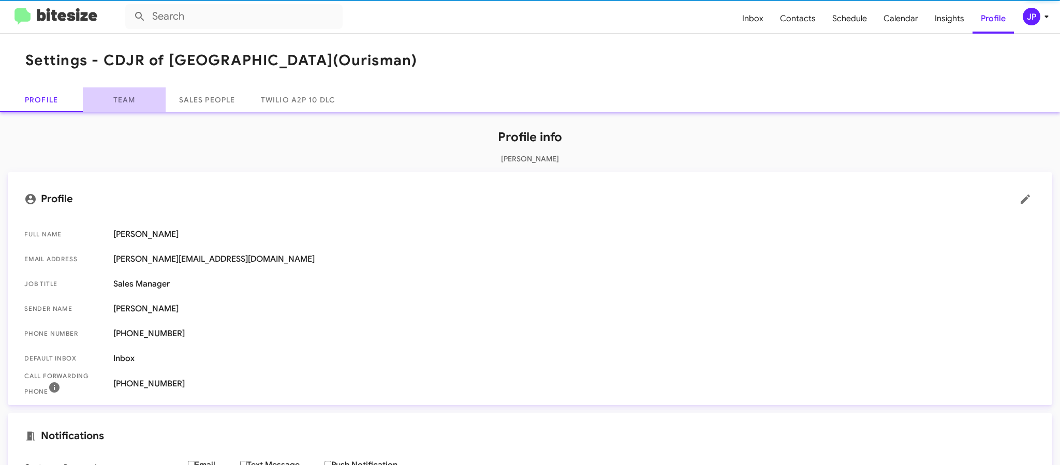
click at [134, 107] on link "Team" at bounding box center [124, 99] width 83 height 25
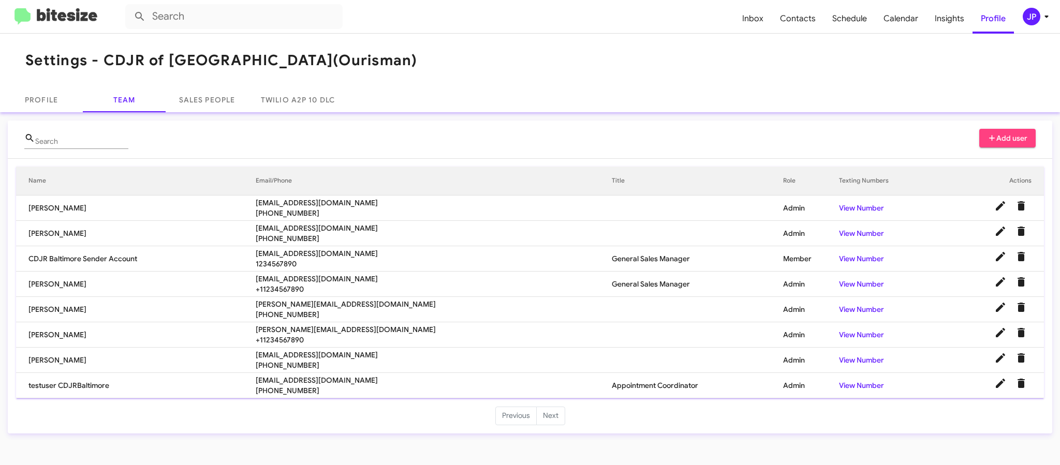
click at [468, 239] on span "+14153425686" at bounding box center [434, 238] width 356 height 10
click at [1022, 232] on icon "Delete User" at bounding box center [1021, 231] width 7 height 9
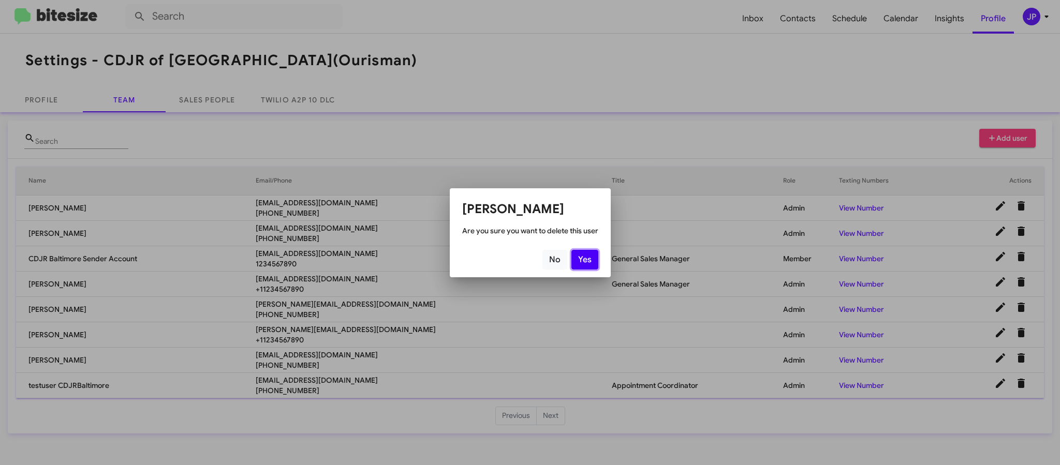
click at [583, 259] on button "Yes" at bounding box center [584, 260] width 27 height 20
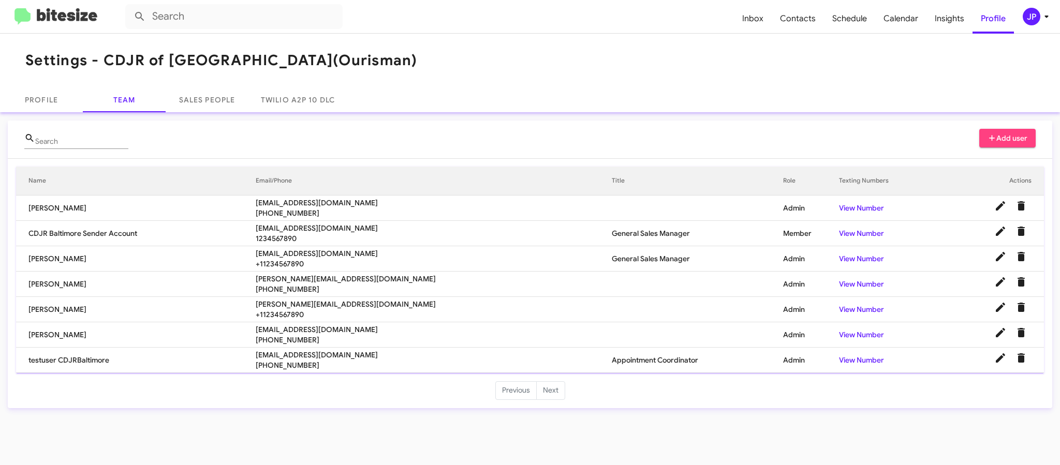
click at [1024, 20] on div "JP" at bounding box center [1032, 17] width 18 height 18
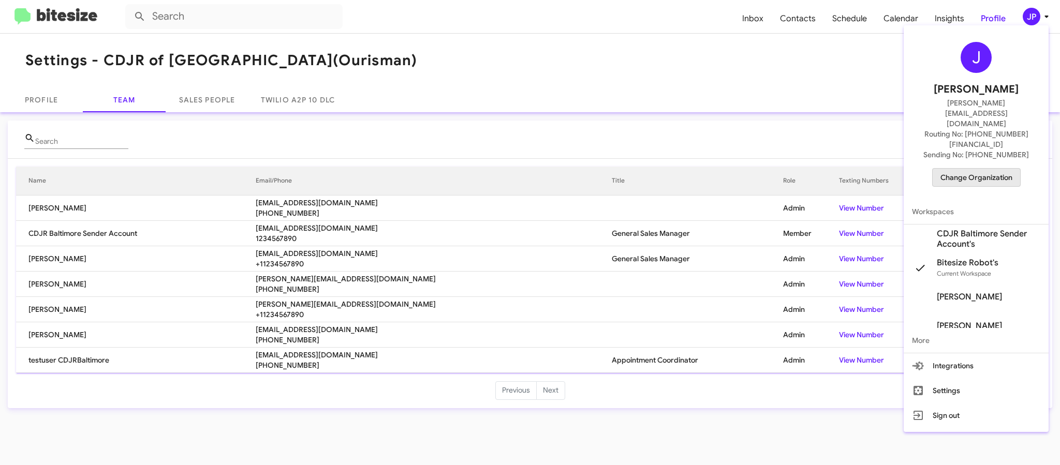
click at [1010, 169] on span "Change Organization" at bounding box center [976, 178] width 72 height 18
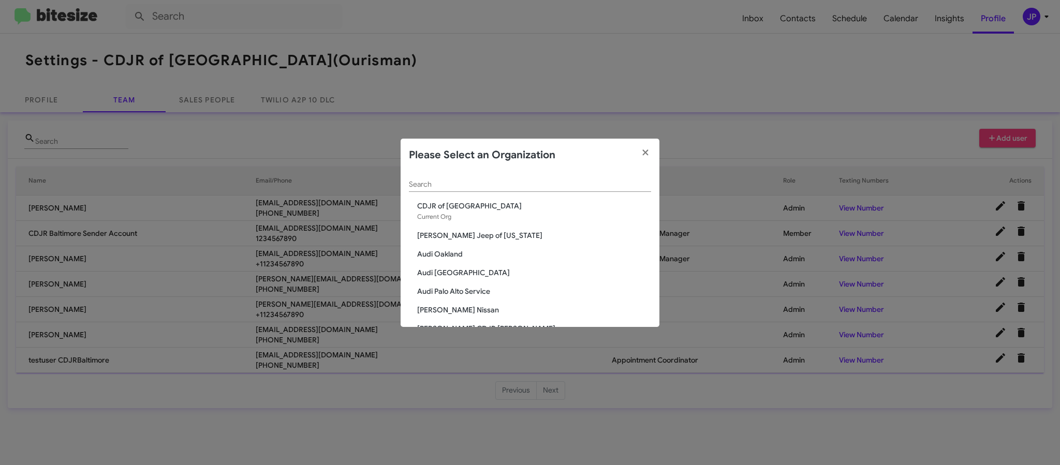
click at [576, 190] on div "Search" at bounding box center [530, 182] width 242 height 20
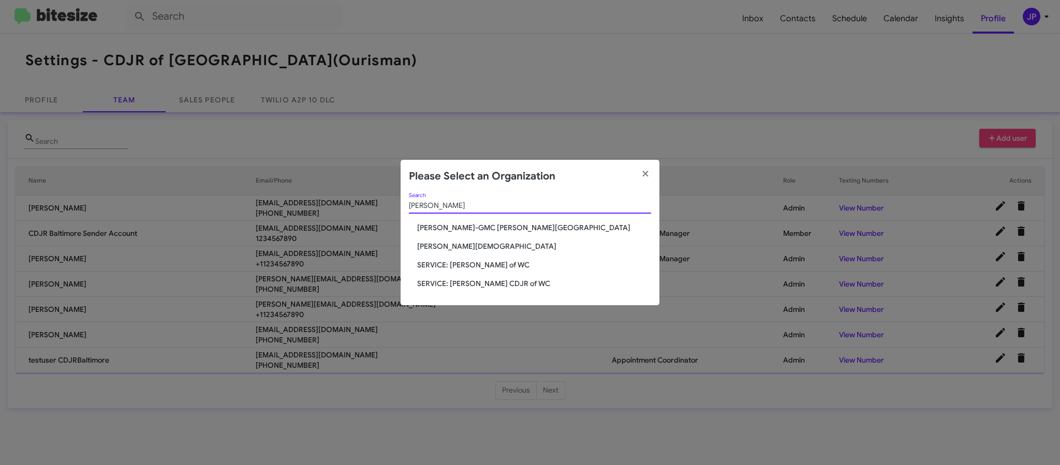
type input "Ferman"
click at [473, 248] on span "[PERSON_NAME][DEMOGRAPHIC_DATA]" at bounding box center [534, 246] width 234 height 10
